Goal: Information Seeking & Learning: Learn about a topic

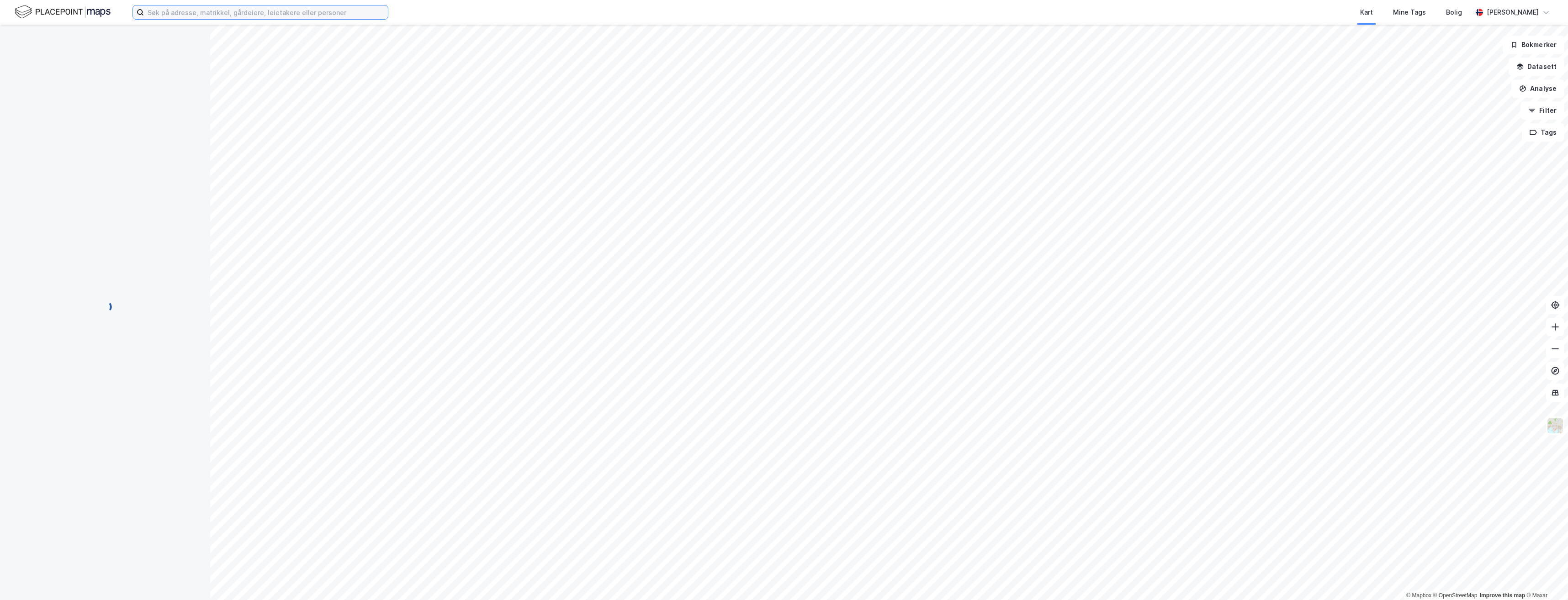
click at [193, 15] on input at bounding box center [266, 12] width 244 height 14
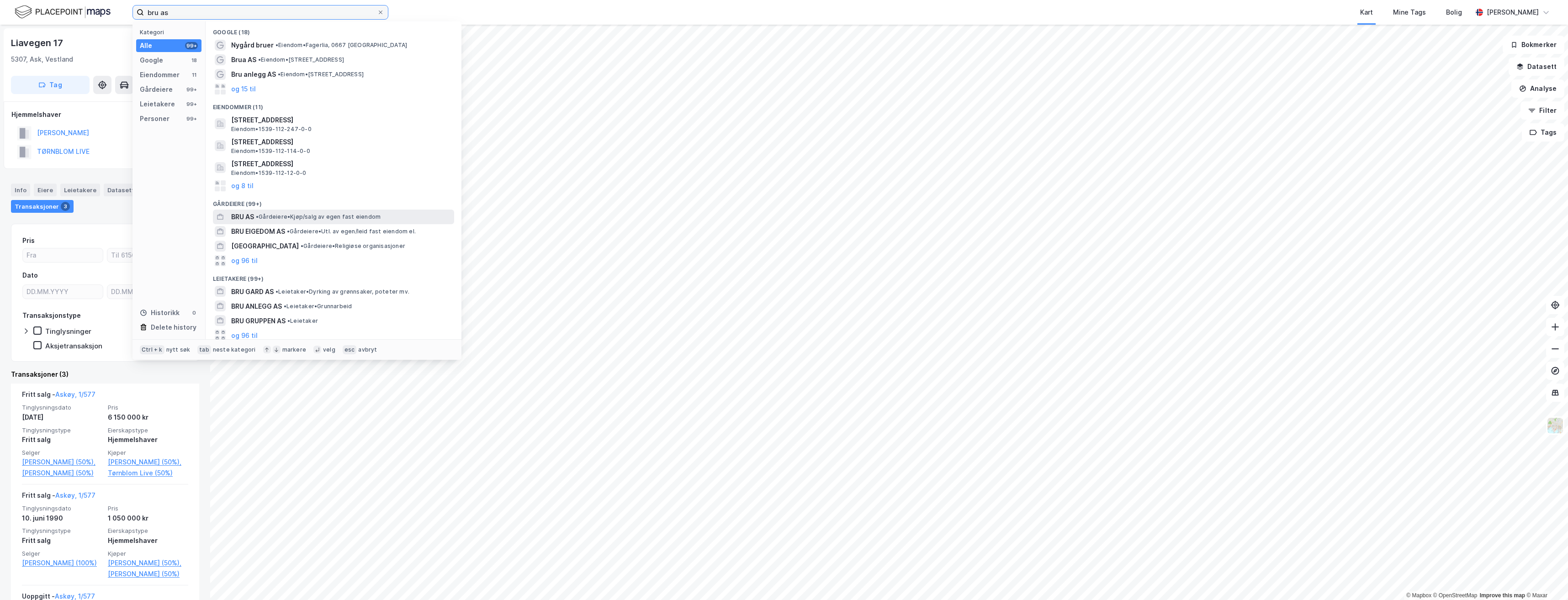
type input "bru as"
click at [296, 218] on span "• Gårdeiere • Kjøp/salg av egen fast eiendom" at bounding box center [319, 217] width 125 height 7
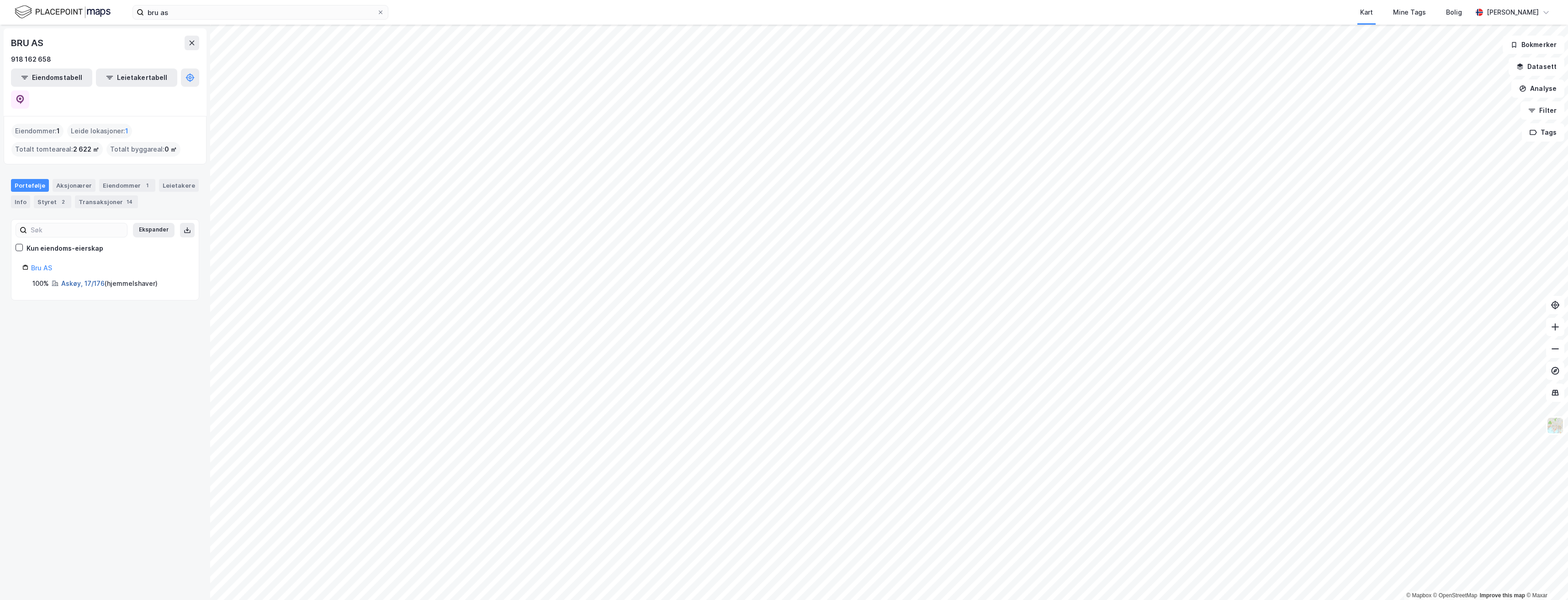
click at [76, 280] on link "Askøy, 17/176" at bounding box center [83, 283] width 43 height 8
